Goal: Communication & Community: Answer question/provide support

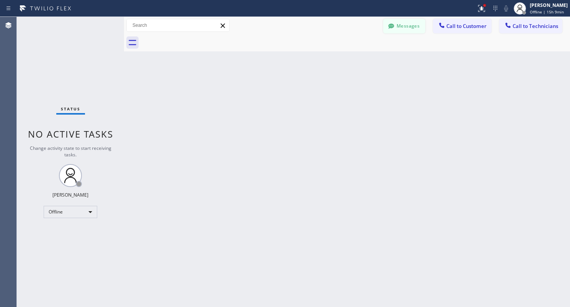
click at [415, 26] on button "Messages" at bounding box center [404, 26] width 42 height 15
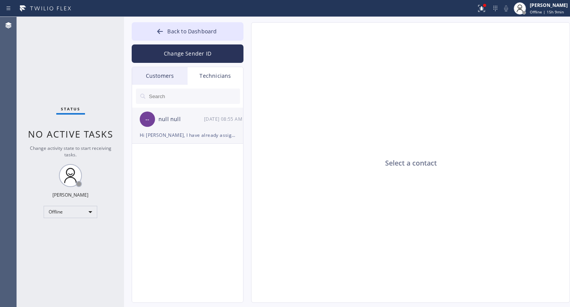
click at [184, 124] on div "-- null null [DATE] 08:55 AM" at bounding box center [188, 119] width 112 height 23
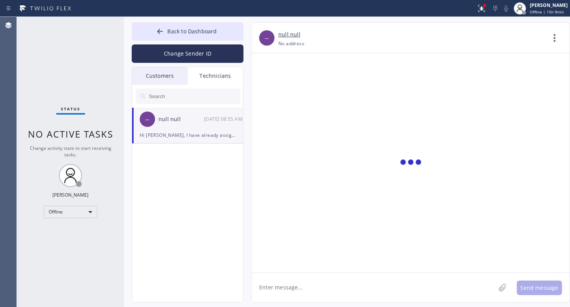
click at [296, 286] on textarea at bounding box center [373, 287] width 244 height 29
click at [149, 6] on div at bounding box center [238, 8] width 470 height 12
click at [308, 287] on textarea at bounding box center [373, 287] width 244 height 29
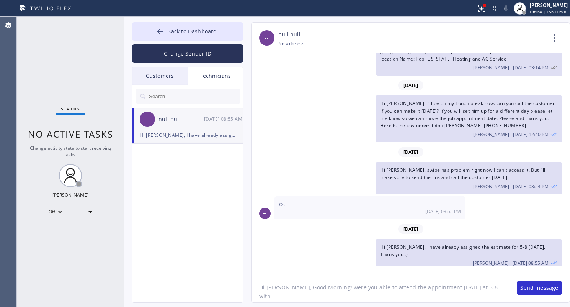
click at [401, 6] on div at bounding box center [238, 8] width 470 height 12
drag, startPoint x: 490, startPoint y: 287, endPoint x: 499, endPoint y: 287, distance: 9.2
click at [490, 287] on textarea "Hi [PERSON_NAME], Good Morning! were you able to attend the appointment [DATE] …" at bounding box center [380, 287] width 258 height 29
paste textarea "[PERSON_NAME]"
type textarea "Hi [PERSON_NAME], Good Morning! were you able to attend the appointment [DATE] …"
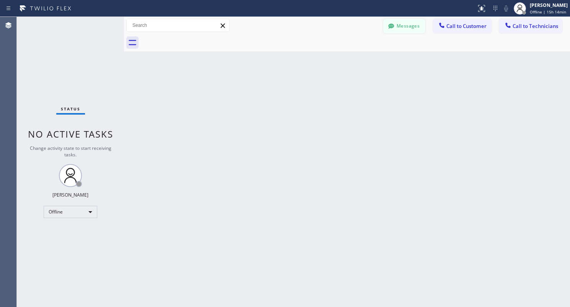
click at [395, 26] on icon at bounding box center [391, 26] width 8 height 8
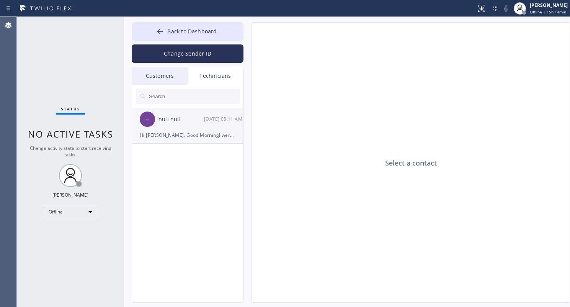
click at [178, 132] on div "Hi [PERSON_NAME], Good Morning! were you able to attend the appointment [DATE] …" at bounding box center [188, 135] width 96 height 9
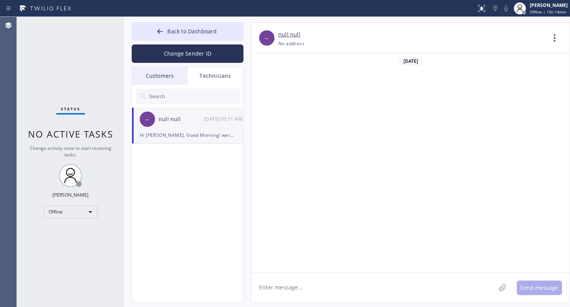
scroll to position [700, 0]
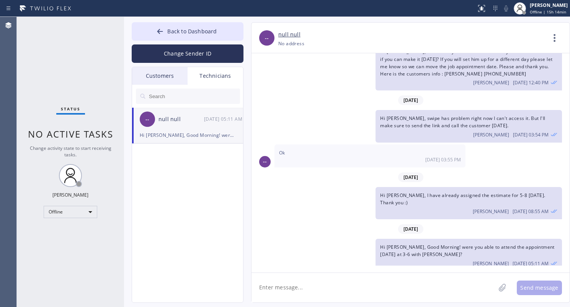
click at [380, 280] on textarea at bounding box center [373, 287] width 244 height 29
type textarea "a"
click at [371, 287] on textarea "and the other appointment as well at 5-8 yhesterday" at bounding box center [380, 287] width 258 height 29
type textarea "and the other appointment as well at 5-8 [DATE]"
click at [534, 284] on button "Send message" at bounding box center [539, 287] width 45 height 15
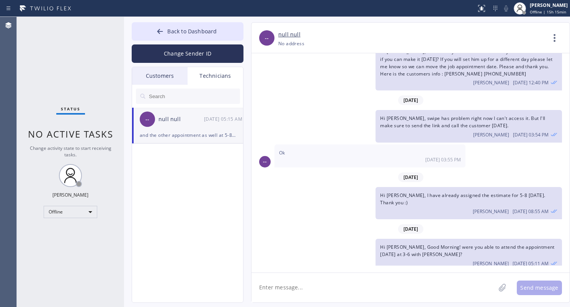
scroll to position [728, 0]
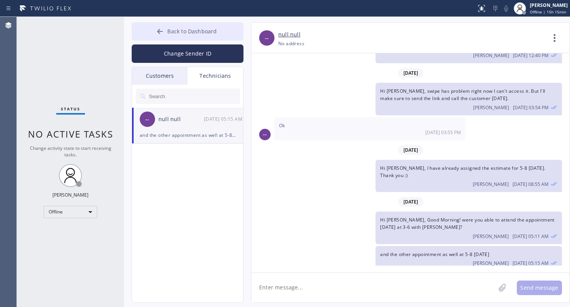
click at [157, 35] on div at bounding box center [159, 32] width 9 height 9
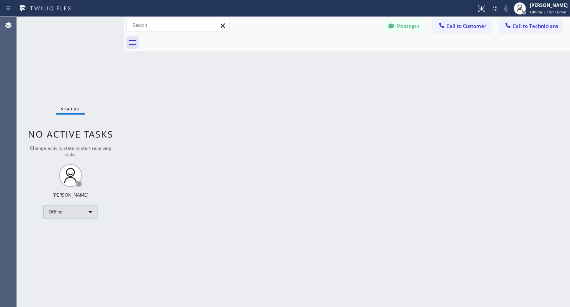
click at [59, 211] on div "Offline" at bounding box center [71, 212] width 54 height 12
click at [62, 239] on li "Unavailable" at bounding box center [70, 241] width 52 height 9
click at [399, 26] on button "Messages" at bounding box center [404, 26] width 42 height 15
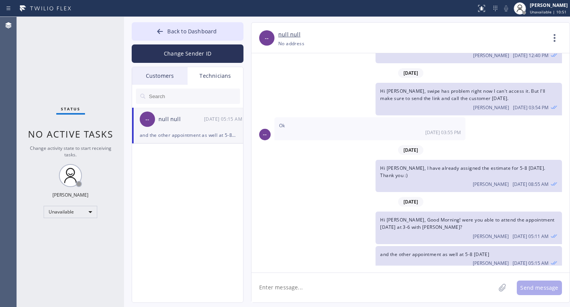
drag, startPoint x: 157, startPoint y: 34, endPoint x: 131, endPoint y: 35, distance: 26.0
click at [157, 34] on icon at bounding box center [160, 32] width 8 height 8
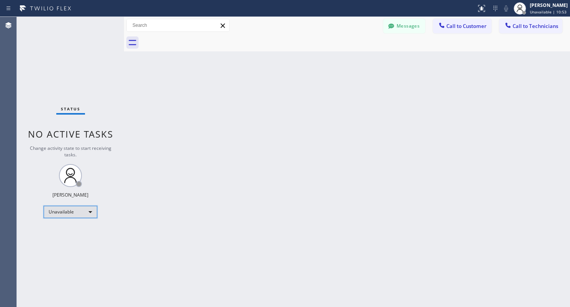
click at [77, 210] on div "Unavailable" at bounding box center [71, 212] width 54 height 12
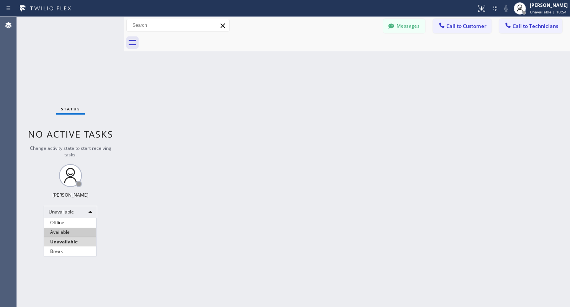
click at [81, 233] on li "Available" at bounding box center [70, 231] width 52 height 9
click at [157, 200] on div "Back to Dashboard Change Sender ID Customers Technicians AC [PERSON_NAME] [DATE…" at bounding box center [347, 162] width 446 height 290
click at [196, 182] on div "Back to Dashboard Change Sender ID Customers Technicians AC [PERSON_NAME] [DATE…" at bounding box center [347, 162] width 446 height 290
click at [210, 180] on div "Back to Dashboard Change Sender ID Customers Technicians AC [PERSON_NAME] [DATE…" at bounding box center [347, 162] width 446 height 290
click at [249, 181] on div "Back to Dashboard Change Sender ID Customers Technicians AC [PERSON_NAME] [DATE…" at bounding box center [347, 162] width 446 height 290
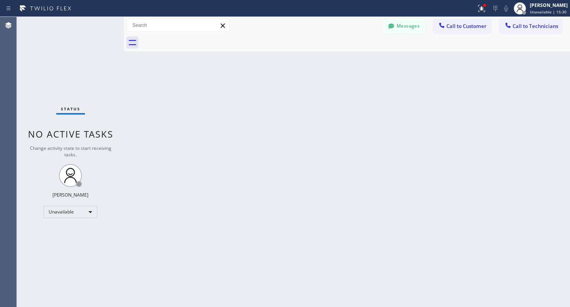
click at [247, 153] on div "Back to Dashboard Change Sender ID Customers Technicians AC [PERSON_NAME] [DATE…" at bounding box center [347, 162] width 446 height 290
click at [248, 139] on div "Back to Dashboard Change Sender ID Customers Technicians AC [PERSON_NAME] [DATE…" at bounding box center [347, 162] width 446 height 290
click at [255, 134] on div "Back to Dashboard Change Sender ID Customers Technicians AC [PERSON_NAME] [DATE…" at bounding box center [347, 162] width 446 height 290
click at [273, 22] on div "Messages Call to Customer Call to Technicians Outbound call Location Search loc…" at bounding box center [347, 25] width 446 height 13
click at [91, 206] on div "Unavailable" at bounding box center [71, 212] width 54 height 12
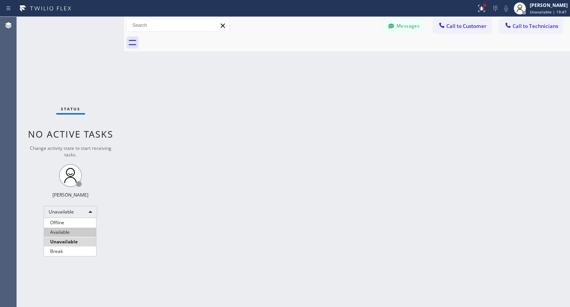
click at [73, 230] on li "Available" at bounding box center [70, 231] width 52 height 9
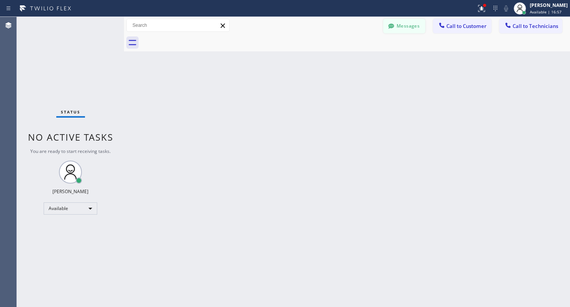
click at [394, 27] on icon at bounding box center [391, 25] width 6 height 5
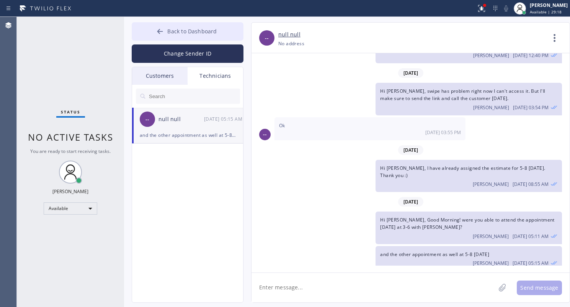
click at [163, 31] on icon at bounding box center [160, 32] width 8 height 8
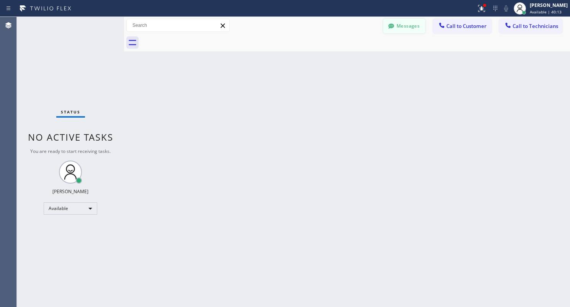
click at [405, 22] on button "Messages" at bounding box center [404, 26] width 42 height 15
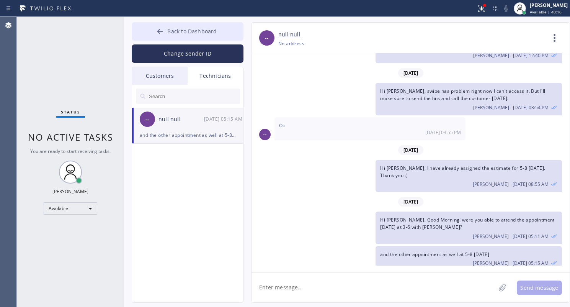
click at [170, 33] on span "Back to Dashboard" at bounding box center [191, 31] width 49 height 7
